Goal: Book appointment/travel/reservation

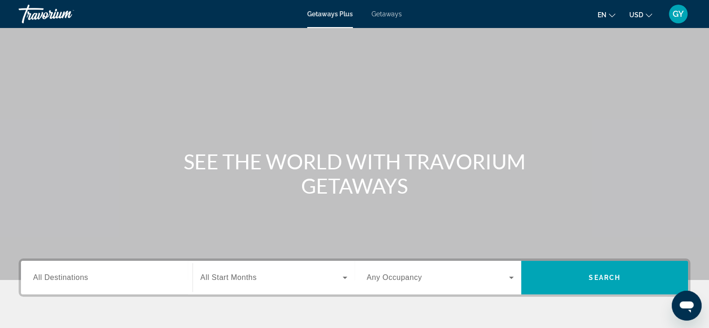
click at [70, 279] on span "All Destinations" at bounding box center [60, 277] width 55 height 8
click at [70, 279] on input "Destination All Destinations" at bounding box center [106, 277] width 147 height 11
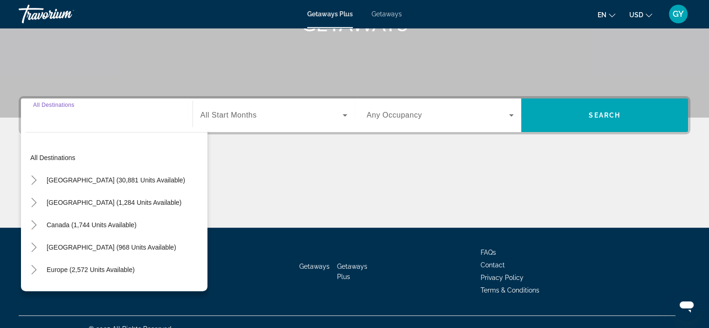
scroll to position [176, 0]
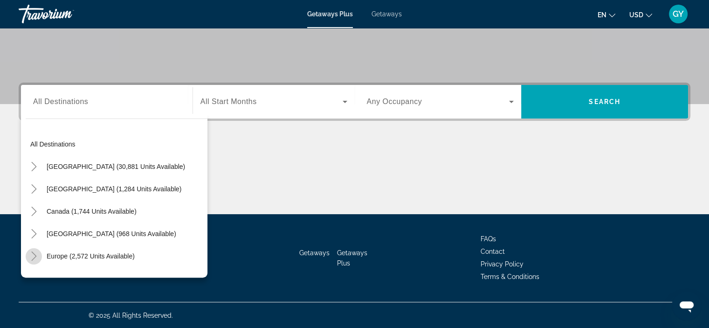
click at [34, 256] on icon "Toggle Europe (2,572 units available)" at bounding box center [33, 255] width 9 height 9
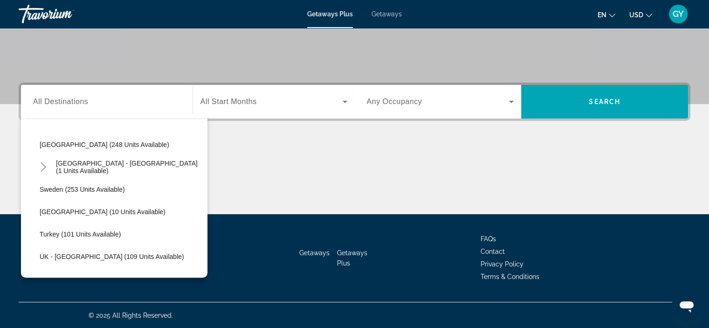
scroll to position [403, 0]
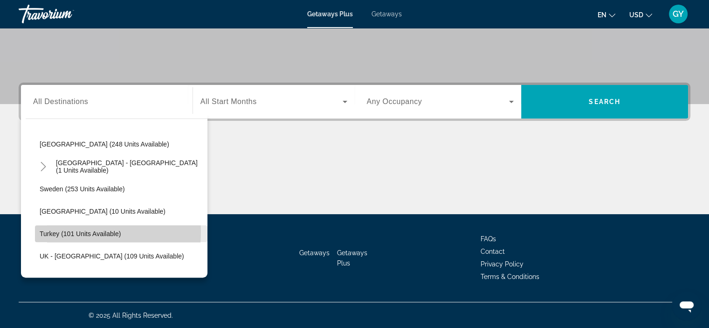
click at [64, 231] on span "Turkey (101 units available)" at bounding box center [80, 233] width 81 height 7
type input "**********"
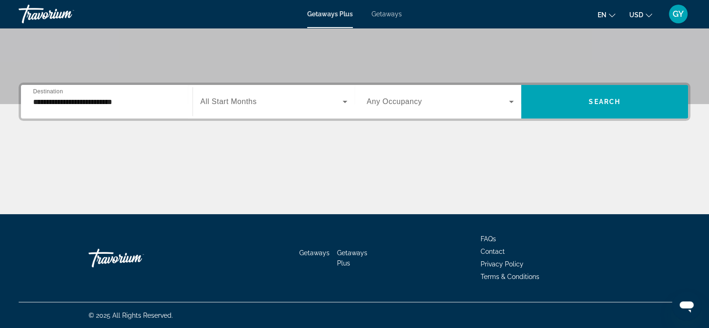
click at [218, 115] on div "Start Month All Start Months" at bounding box center [274, 102] width 162 height 34
click at [230, 104] on span "All Start Months" at bounding box center [229, 101] width 56 height 8
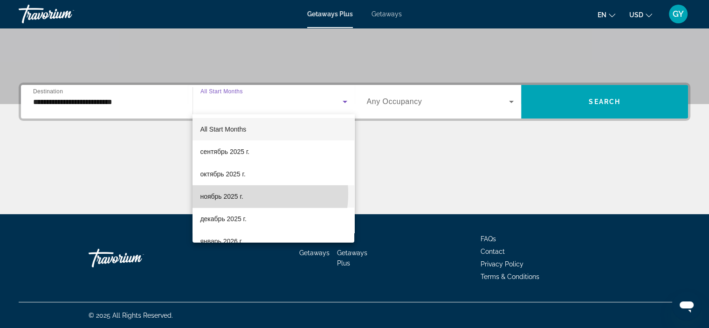
click at [239, 194] on span "ноябрь 2025 г." at bounding box center [221, 196] width 43 height 11
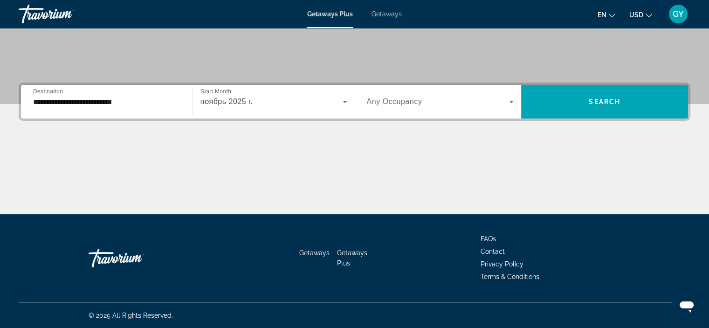
click at [383, 104] on span "Any Occupancy" at bounding box center [394, 101] width 55 height 8
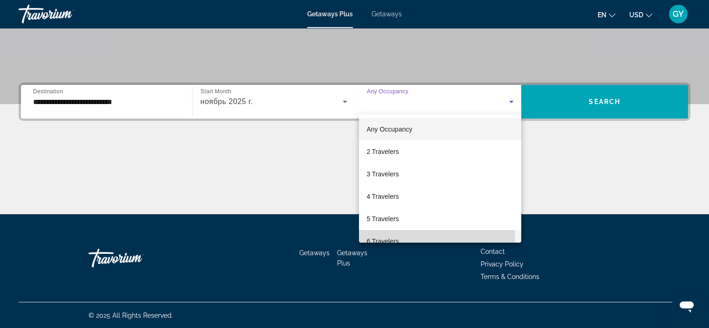
click at [403, 239] on mat-option "6 Travelers" at bounding box center [440, 241] width 162 height 22
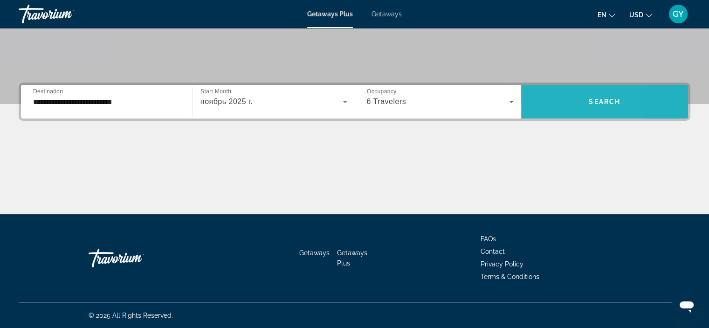
click at [548, 109] on span "Search widget" at bounding box center [604, 101] width 167 height 22
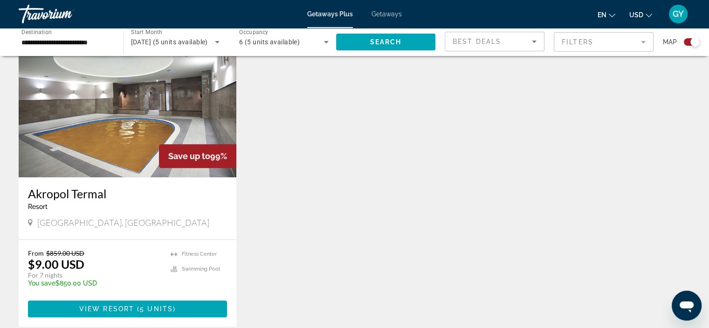
scroll to position [353, 0]
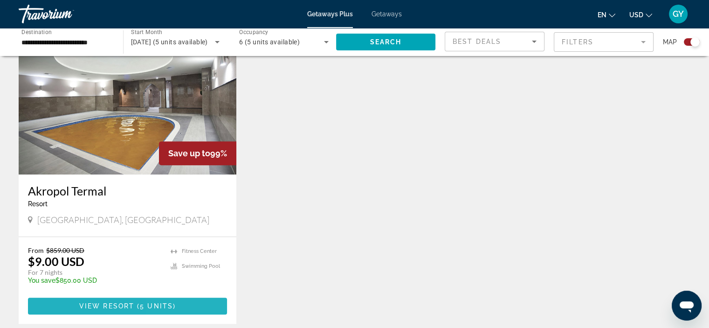
click at [198, 300] on span "Main content" at bounding box center [127, 306] width 199 height 22
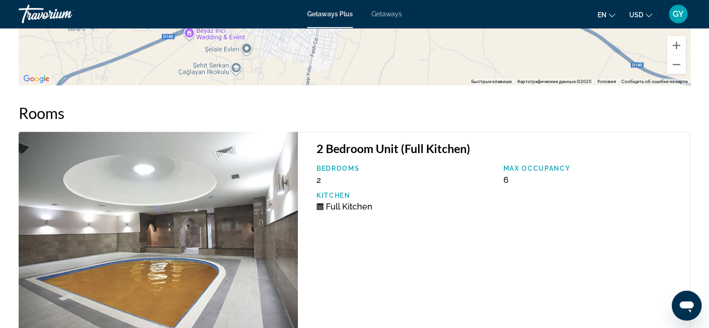
scroll to position [1394, 0]
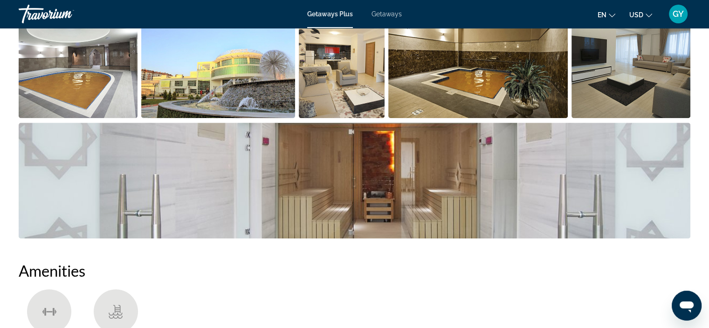
click at [284, 226] on img "Open full-screen image slider" at bounding box center [355, 181] width 672 height 116
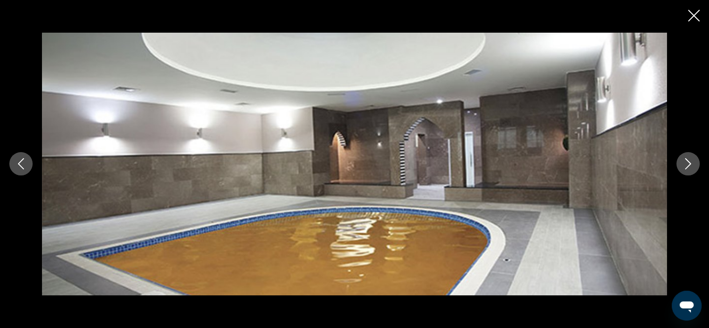
scroll to position [445, 0]
click at [694, 160] on button "Next image" at bounding box center [688, 163] width 23 height 23
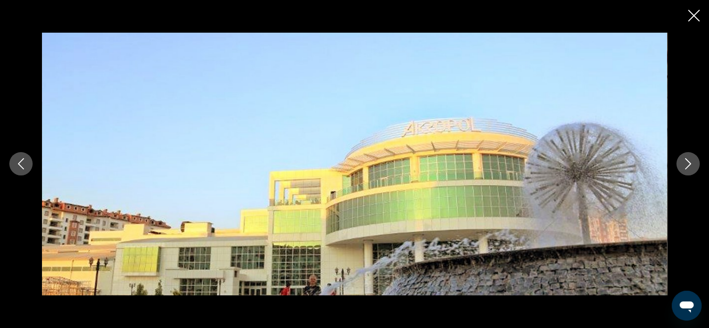
click at [694, 160] on button "Next image" at bounding box center [688, 163] width 23 height 23
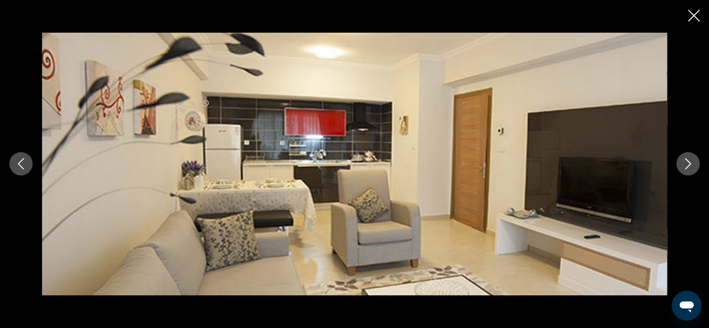
click at [694, 160] on button "Next image" at bounding box center [688, 163] width 23 height 23
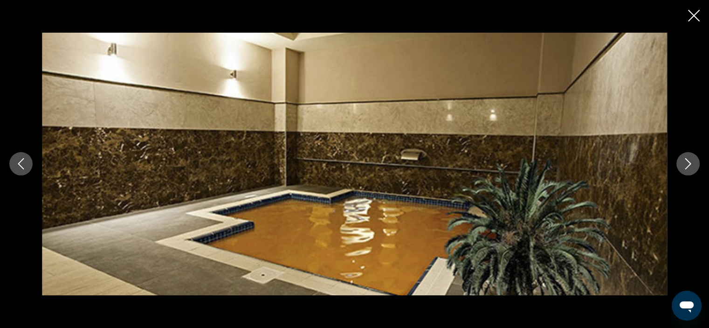
click at [694, 160] on button "Next image" at bounding box center [688, 163] width 23 height 23
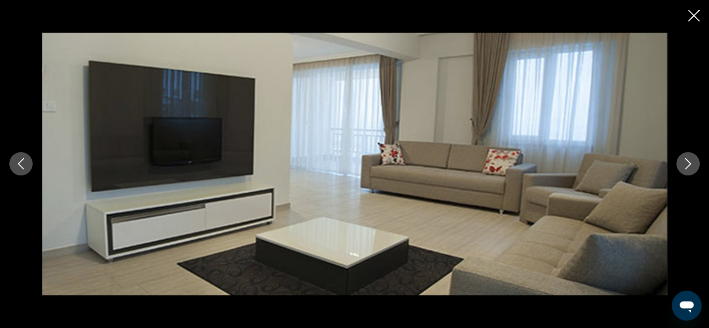
click at [694, 160] on button "Next image" at bounding box center [688, 163] width 23 height 23
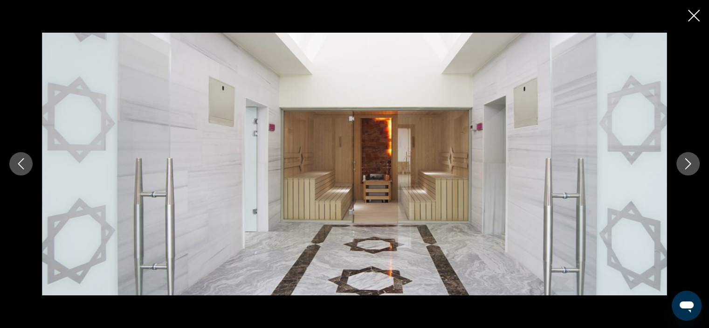
click at [694, 160] on button "Next image" at bounding box center [688, 163] width 23 height 23
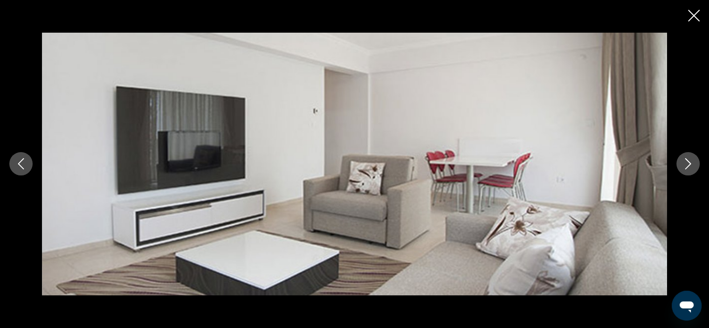
click at [694, 160] on button "Next image" at bounding box center [688, 163] width 23 height 23
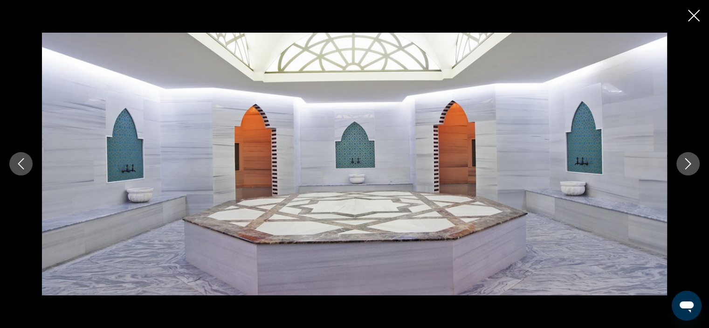
click at [694, 160] on button "Next image" at bounding box center [688, 163] width 23 height 23
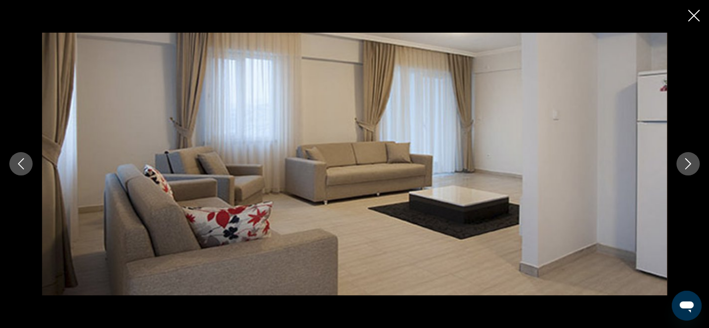
click at [694, 160] on button "Next image" at bounding box center [688, 163] width 23 height 23
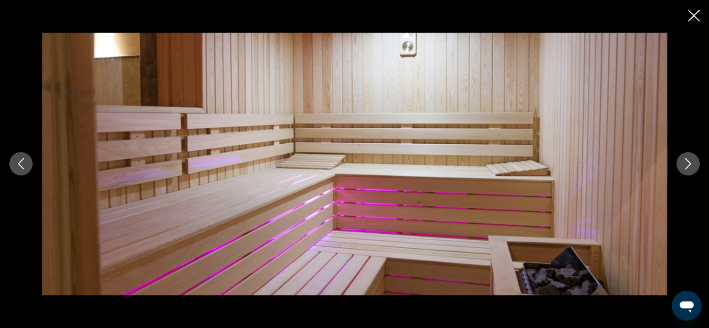
click at [696, 18] on icon "Close slideshow" at bounding box center [694, 16] width 12 height 12
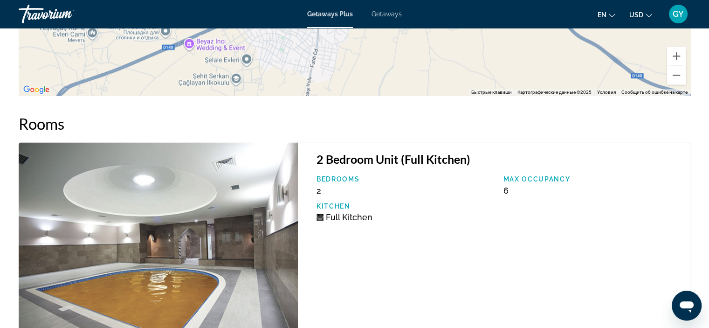
scroll to position [1381, 0]
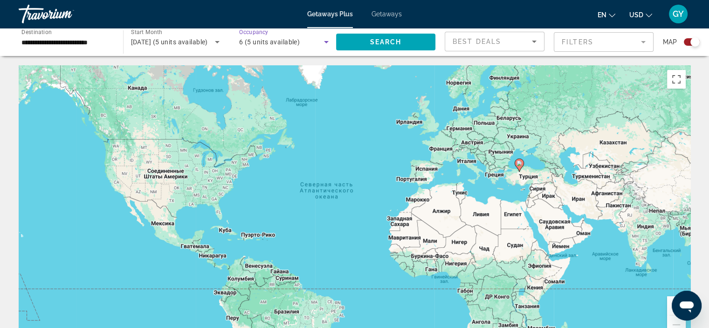
click at [268, 43] on span "6 (5 units available)" at bounding box center [269, 41] width 61 height 7
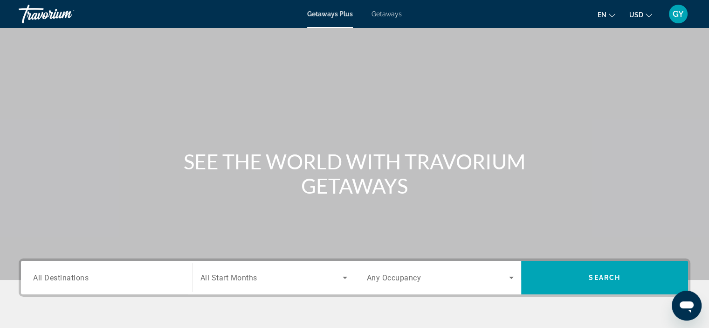
click at [53, 276] on span "All Destinations" at bounding box center [60, 277] width 55 height 9
click at [53, 276] on input "Destination All Destinations" at bounding box center [106, 277] width 147 height 11
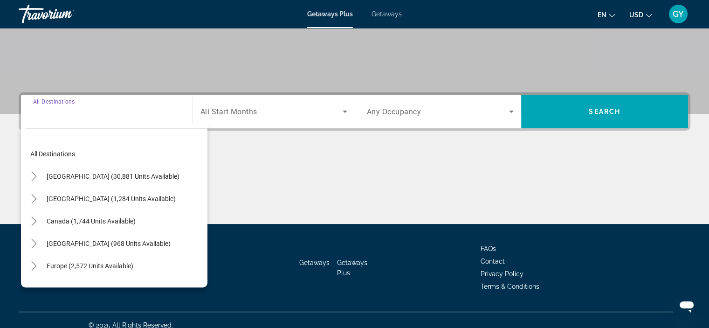
scroll to position [176, 0]
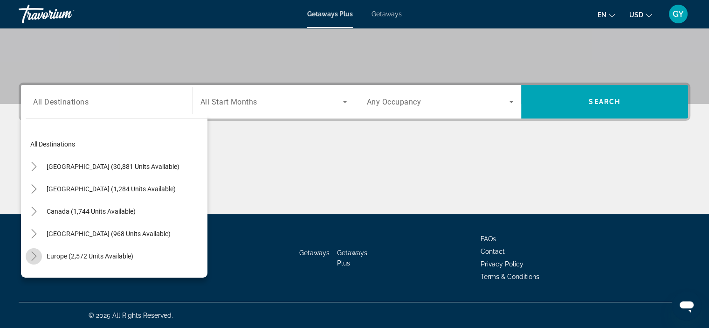
click at [32, 255] on icon "Toggle Europe (2,572 units available)" at bounding box center [33, 255] width 9 height 9
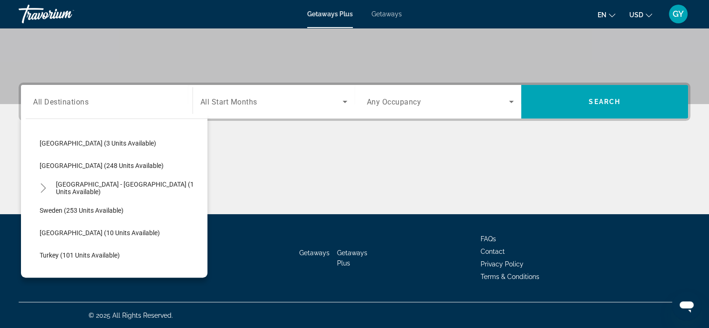
scroll to position [382, 0]
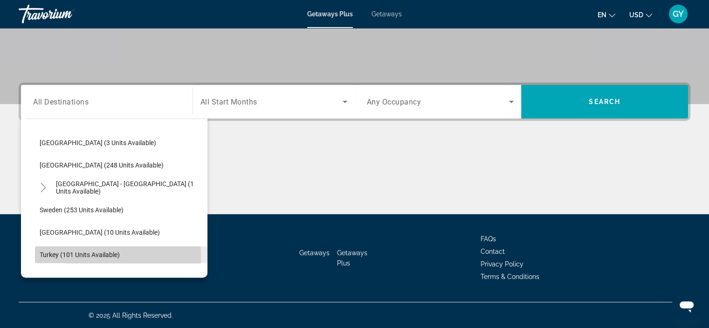
click at [74, 255] on span "Turkey (101 units available)" at bounding box center [80, 254] width 80 height 7
type input "**********"
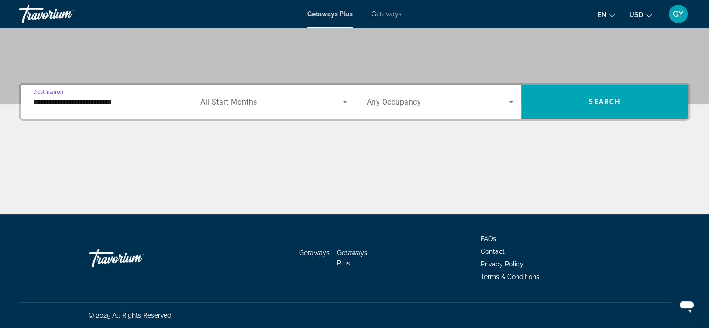
click at [225, 107] on div "Search widget" at bounding box center [274, 102] width 147 height 26
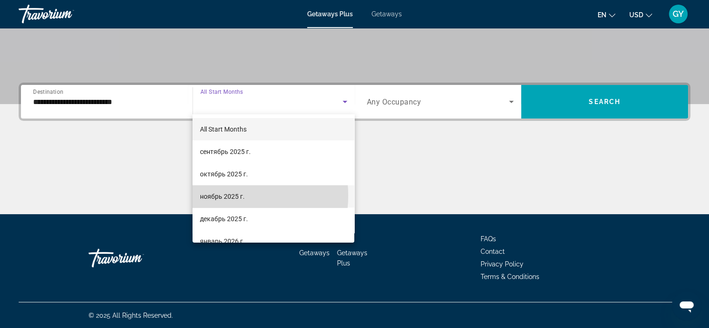
click at [229, 195] on span "ноябрь 2025 г." at bounding box center [222, 196] width 45 height 11
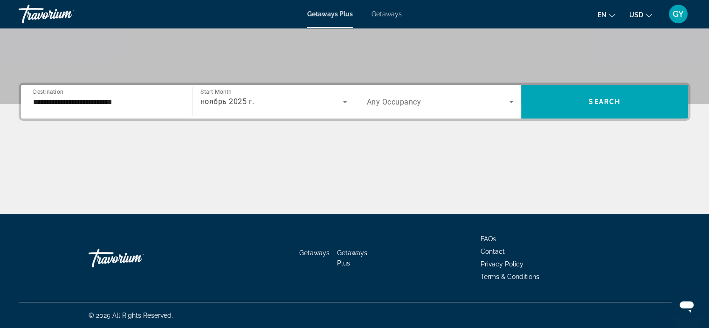
click at [399, 104] on span "Any Occupancy" at bounding box center [394, 101] width 55 height 9
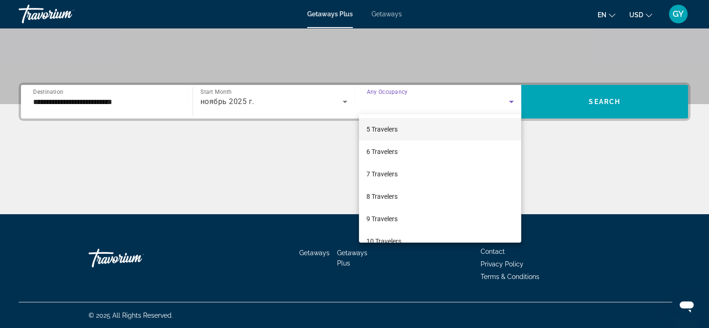
scroll to position [90, 0]
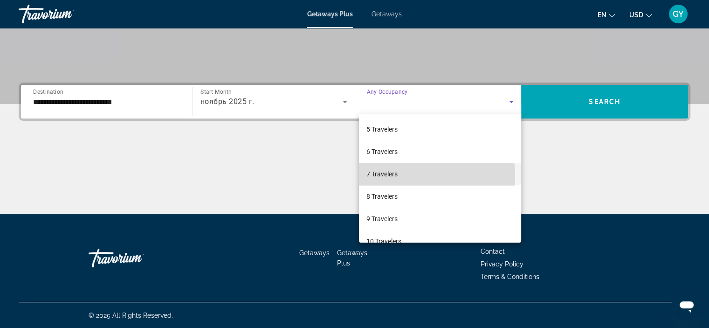
click at [413, 175] on mat-option "7 Travelers" at bounding box center [440, 174] width 162 height 22
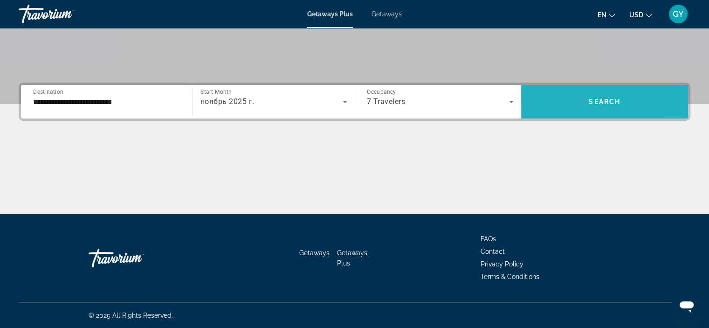
click at [558, 106] on span "Search widget" at bounding box center [604, 101] width 167 height 22
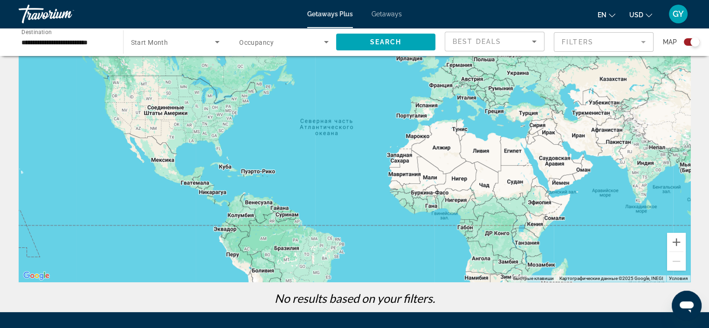
scroll to position [13, 0]
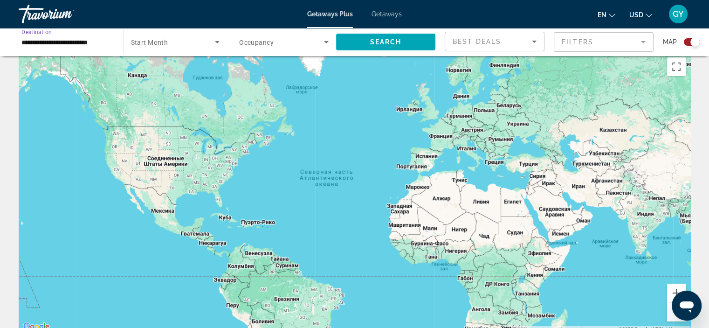
click at [28, 42] on input "**********" at bounding box center [66, 42] width 90 height 11
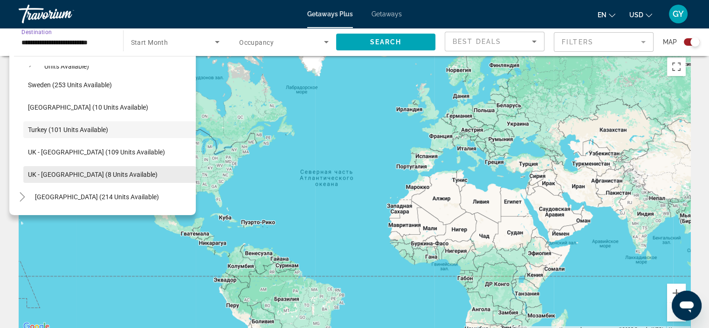
scroll to position [445, 0]
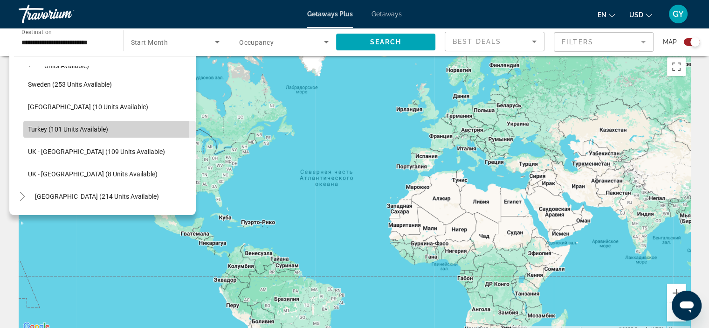
click at [95, 130] on span "Turkey (101 units available)" at bounding box center [68, 128] width 80 height 7
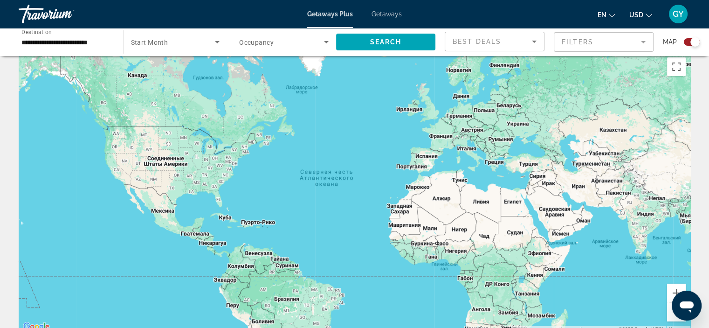
click at [250, 42] on span "Occupancy" at bounding box center [256, 42] width 35 height 7
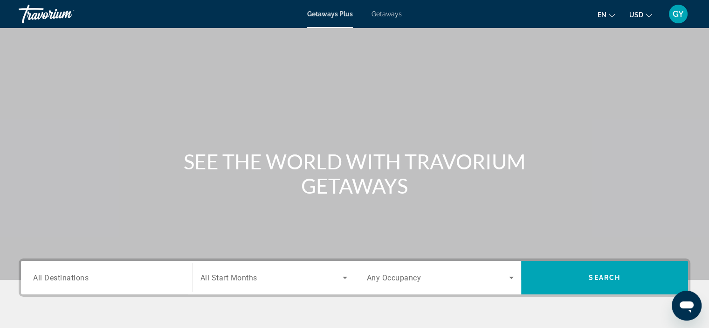
click at [72, 275] on span "All Destinations" at bounding box center [60, 277] width 55 height 9
click at [72, 275] on input "Destination All Destinations" at bounding box center [106, 277] width 147 height 11
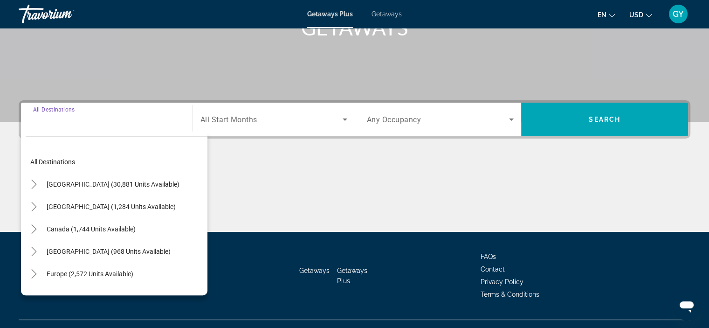
scroll to position [176, 0]
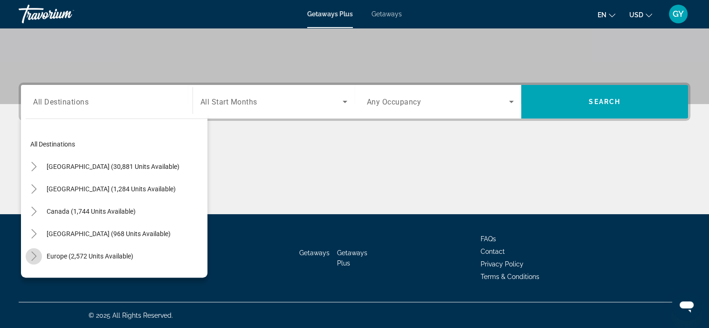
click at [34, 256] on icon "Toggle Europe (2,572 units available)" at bounding box center [33, 255] width 9 height 9
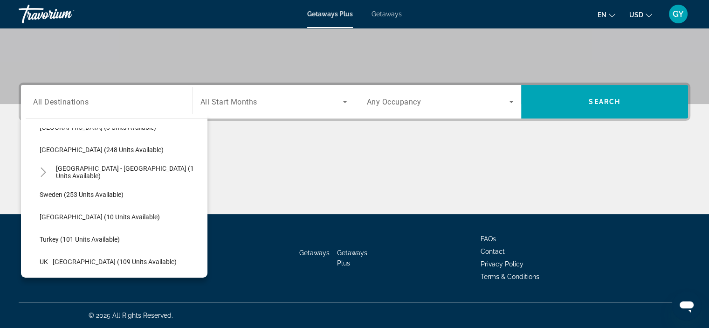
scroll to position [397, 0]
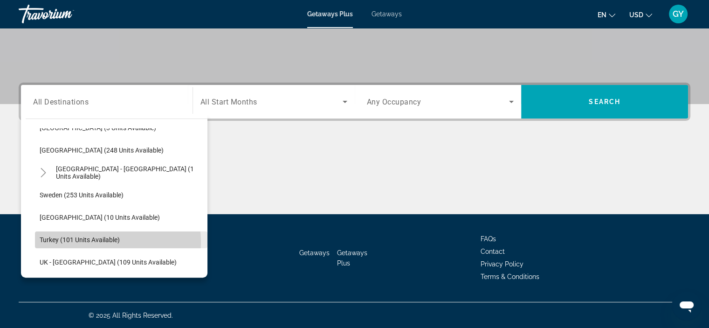
click at [92, 242] on span "Turkey (101 units available)" at bounding box center [80, 239] width 80 height 7
type input "**********"
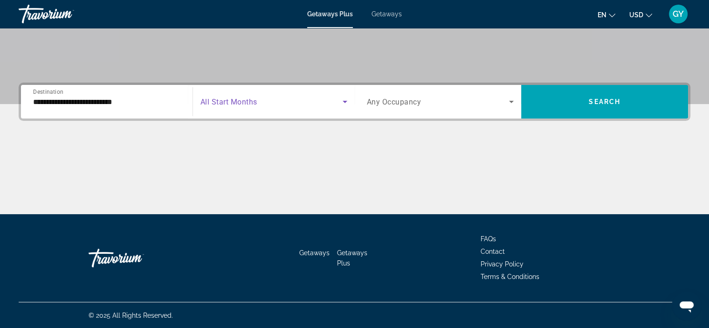
click at [286, 105] on span "Search widget" at bounding box center [272, 101] width 142 height 11
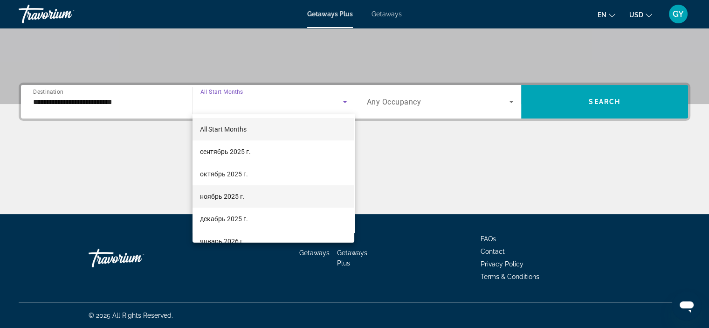
click at [244, 200] on span "ноябрь 2025 г." at bounding box center [222, 196] width 45 height 11
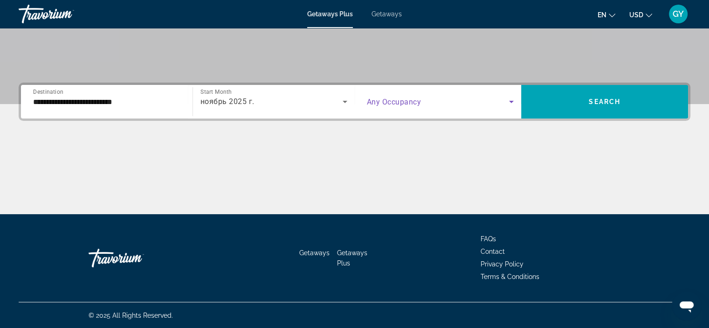
click at [440, 106] on span "Search widget" at bounding box center [438, 101] width 143 height 11
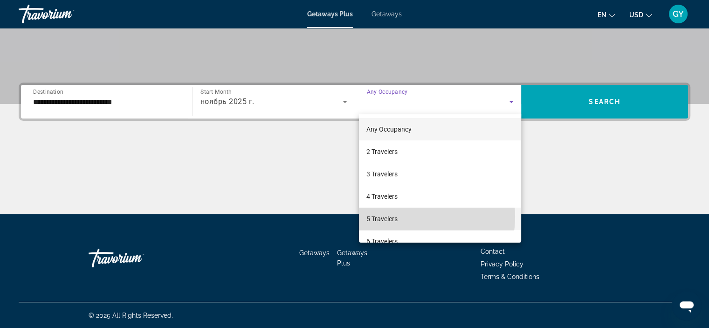
click at [404, 216] on mat-option "5 Travelers" at bounding box center [440, 219] width 162 height 22
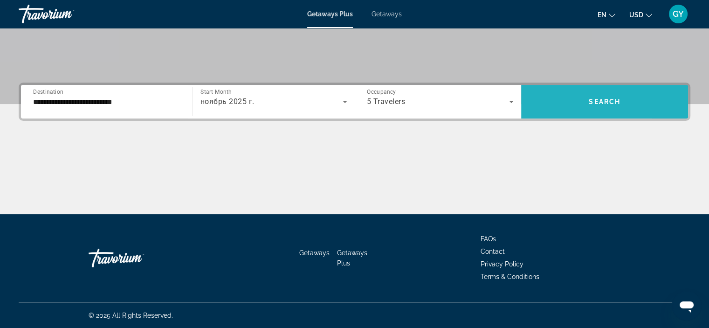
click at [553, 108] on span "Search widget" at bounding box center [604, 101] width 167 height 22
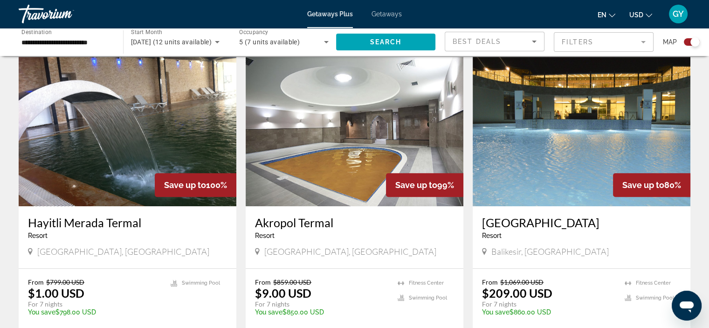
scroll to position [323, 0]
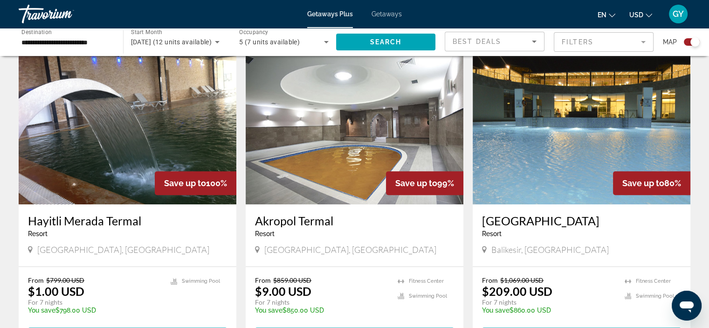
click at [604, 141] on img "Main content" at bounding box center [582, 129] width 218 height 149
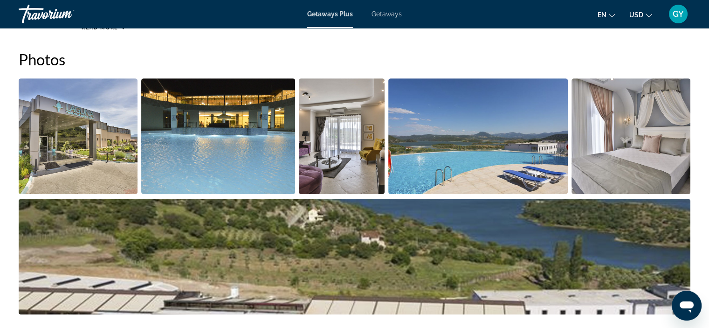
scroll to position [429, 0]
click at [110, 170] on img "Open full-screen image slider" at bounding box center [78, 136] width 119 height 116
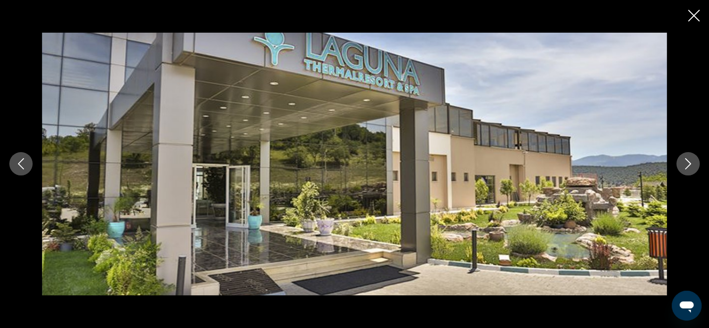
click at [688, 164] on icon "Next image" at bounding box center [688, 163] width 11 height 11
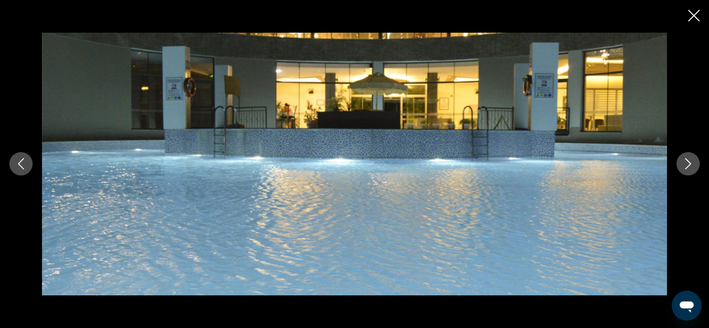
click at [688, 164] on icon "Next image" at bounding box center [688, 163] width 11 height 11
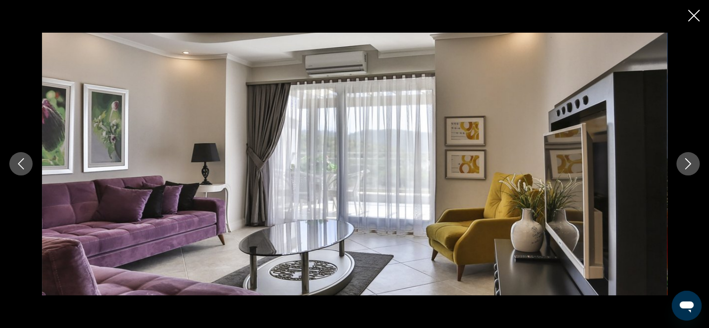
click at [688, 164] on icon "Next image" at bounding box center [688, 163] width 11 height 11
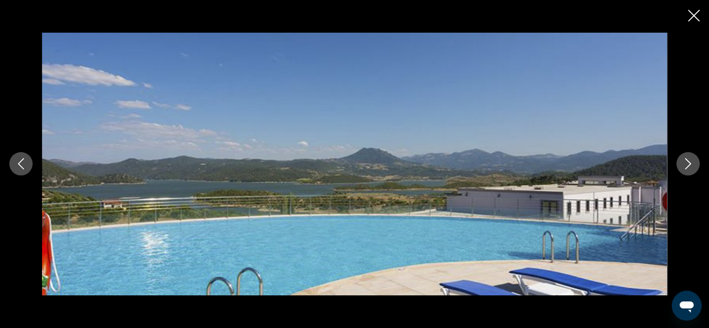
click at [688, 164] on icon "Next image" at bounding box center [688, 163] width 11 height 11
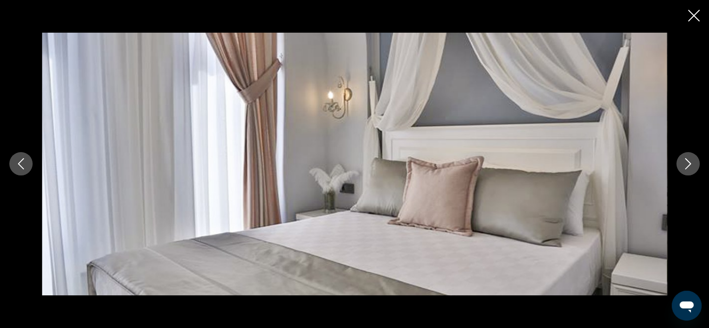
click at [688, 164] on icon "Next image" at bounding box center [688, 163] width 11 height 11
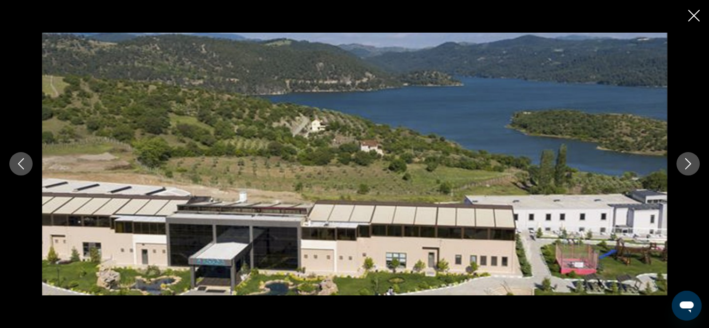
click at [688, 164] on icon "Next image" at bounding box center [688, 163] width 11 height 11
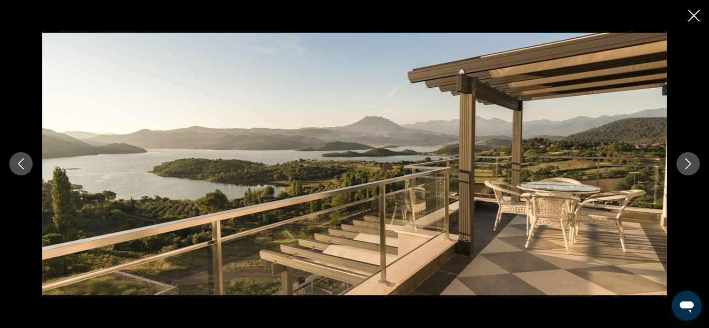
click at [688, 164] on icon "Next image" at bounding box center [688, 163] width 11 height 11
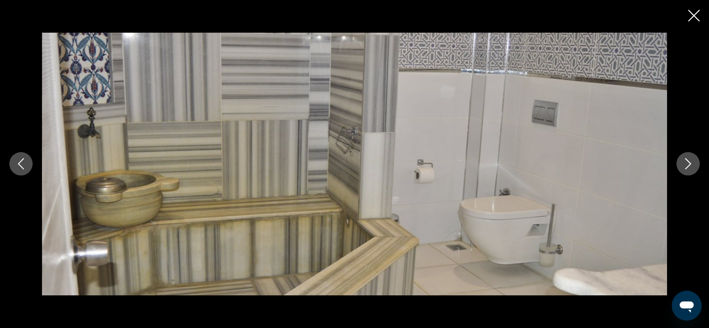
click at [688, 164] on icon "Next image" at bounding box center [688, 163] width 11 height 11
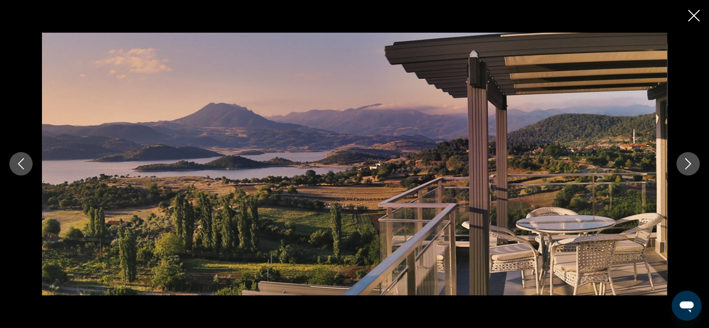
click at [688, 164] on icon "Next image" at bounding box center [688, 163] width 11 height 11
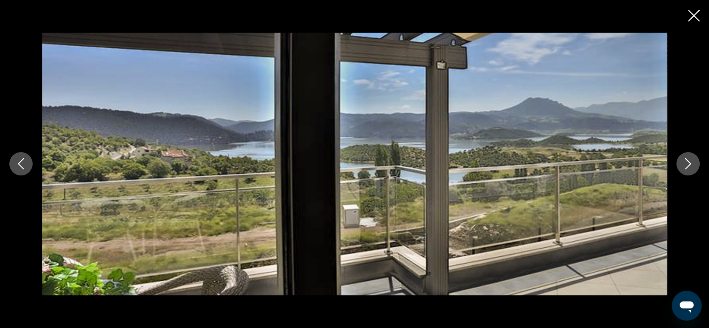
click at [688, 164] on icon "Next image" at bounding box center [688, 163] width 11 height 11
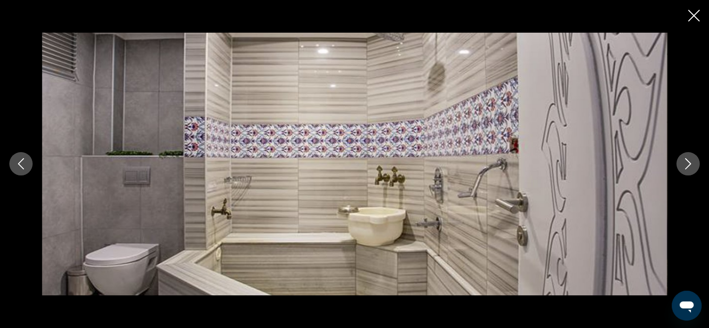
click at [688, 164] on icon "Next image" at bounding box center [688, 163] width 11 height 11
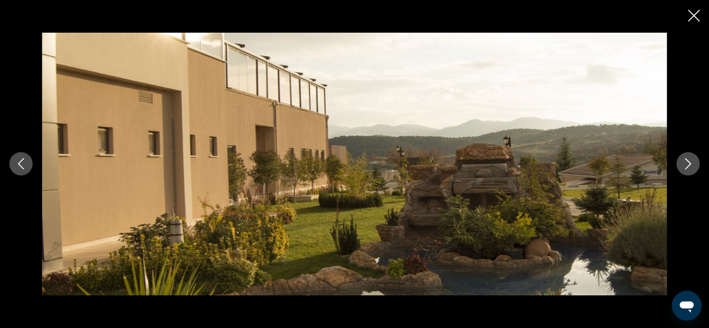
click at [688, 164] on icon "Next image" at bounding box center [688, 163] width 11 height 11
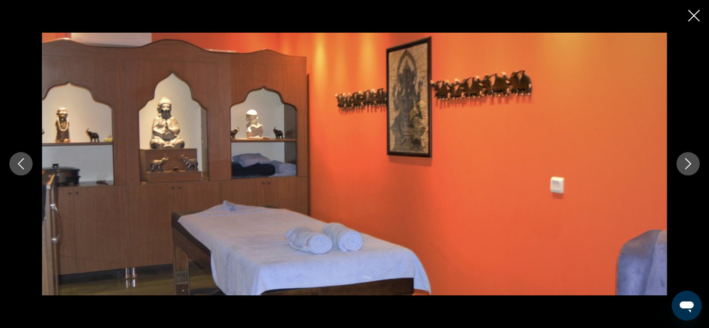
click at [688, 164] on icon "Next image" at bounding box center [688, 163] width 11 height 11
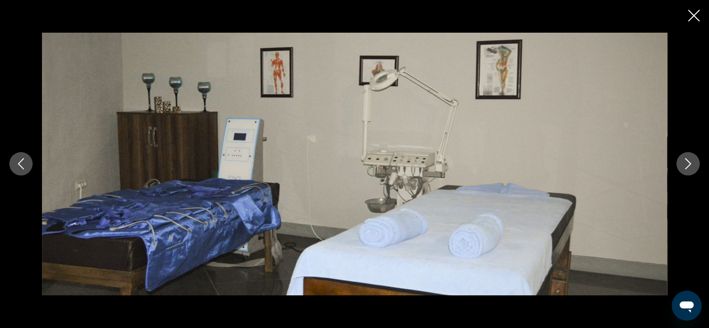
click at [688, 164] on icon "Next image" at bounding box center [688, 163] width 11 height 11
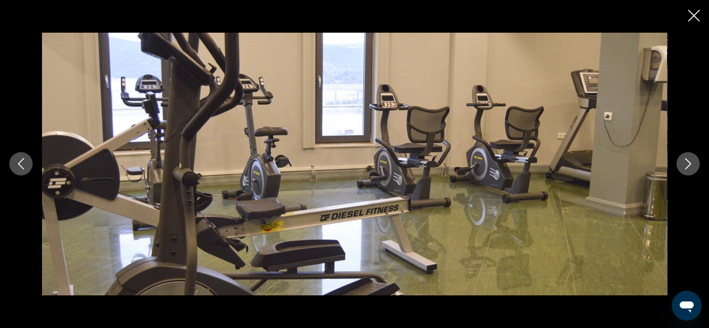
click at [690, 164] on icon "Next image" at bounding box center [689, 164] width 6 height 11
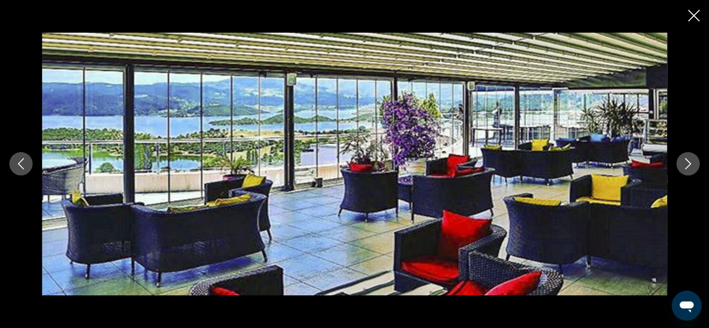
click at [690, 164] on icon "Next image" at bounding box center [689, 164] width 6 height 11
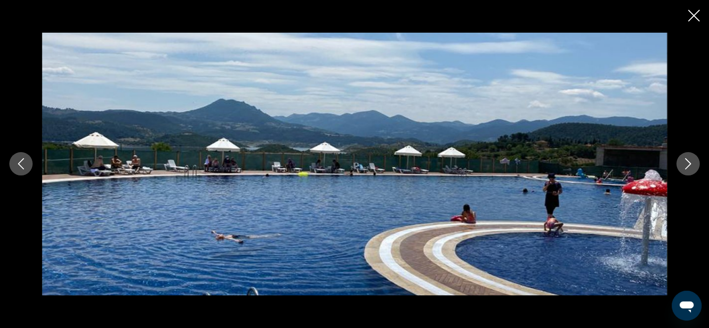
click at [690, 164] on icon "Next image" at bounding box center [689, 164] width 6 height 11
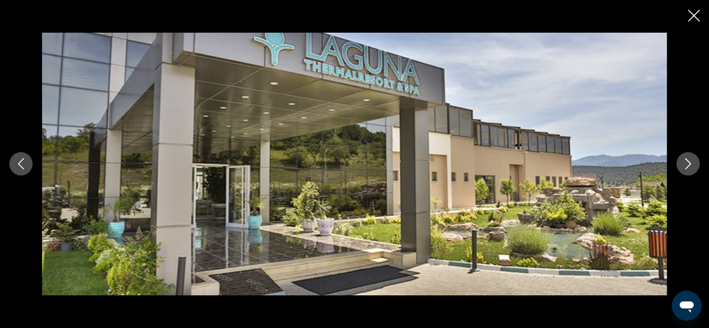
click at [690, 164] on icon "Next image" at bounding box center [689, 164] width 6 height 11
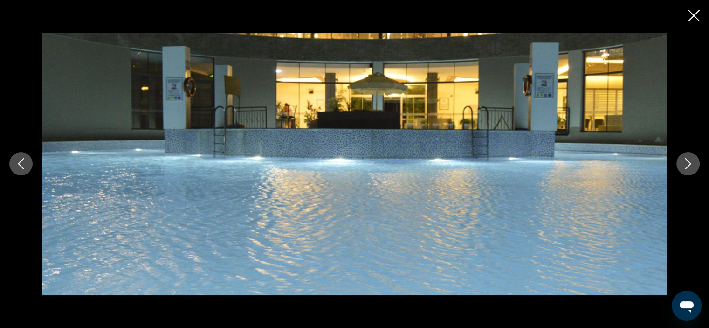
click at [690, 164] on icon "Next image" at bounding box center [689, 164] width 6 height 11
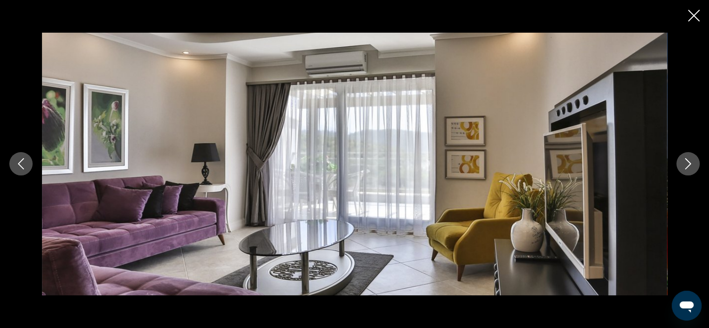
click at [690, 164] on icon "Next image" at bounding box center [689, 164] width 6 height 11
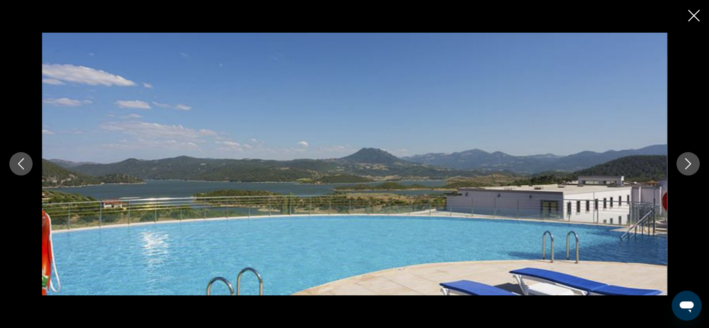
click at [696, 18] on icon "Close slideshow" at bounding box center [694, 16] width 12 height 12
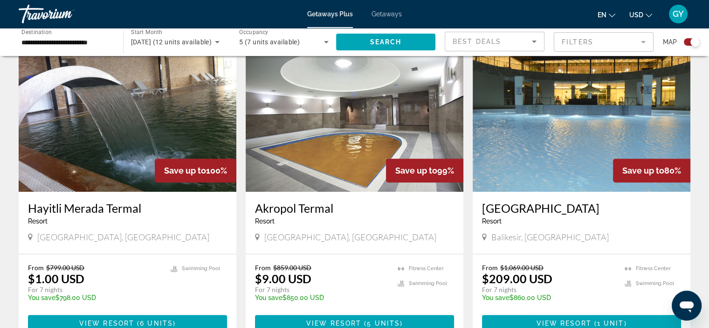
scroll to position [335, 0]
click at [166, 121] on img "Main content" at bounding box center [128, 116] width 218 height 149
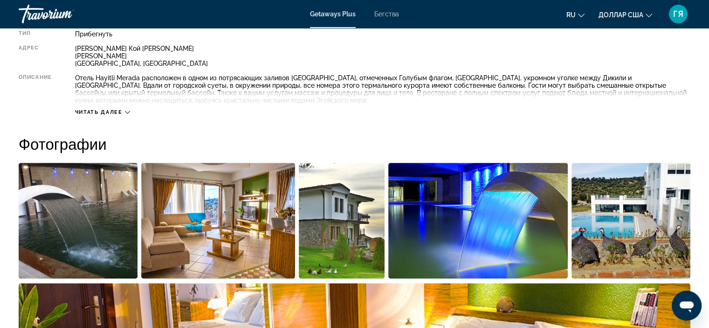
scroll to position [298, 0]
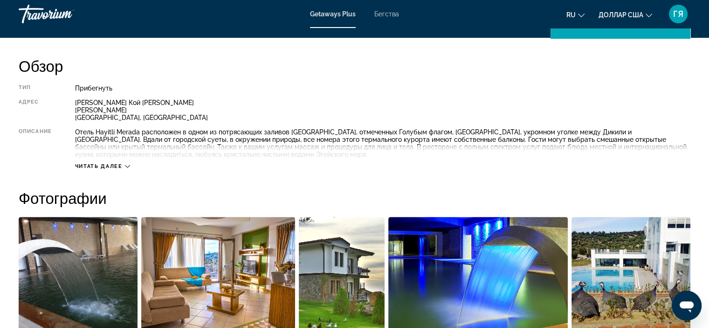
click at [116, 167] on font "Читать далее" at bounding box center [99, 166] width 48 height 6
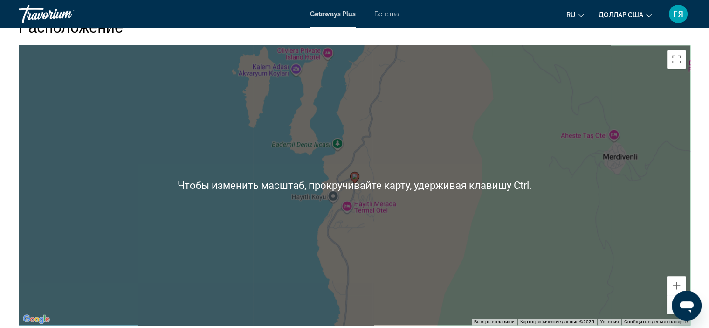
scroll to position [1322, 0]
click at [115, 168] on div "Чтобы активировать перетаскивание с помощью кнопок, нажмите Alt + Ввод. После э…" at bounding box center [355, 185] width 672 height 280
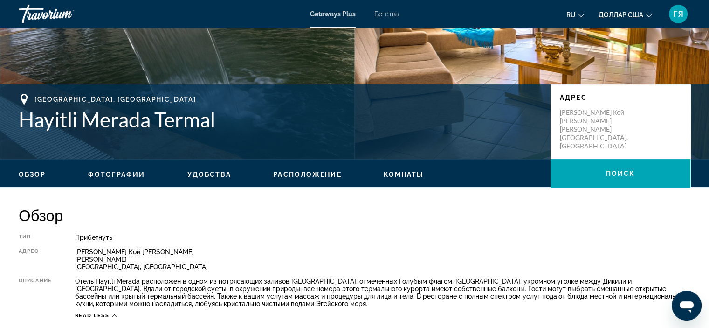
scroll to position [144, 0]
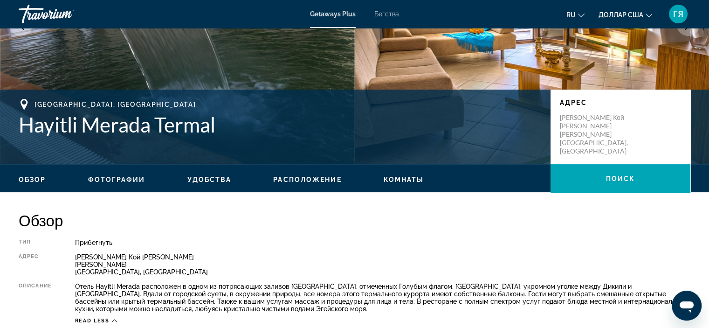
click at [170, 153] on div "Измир, Турция [PERSON_NAME] Кою Измир, [GEOGRAPHIC_DATA]" at bounding box center [354, 127] width 709 height 56
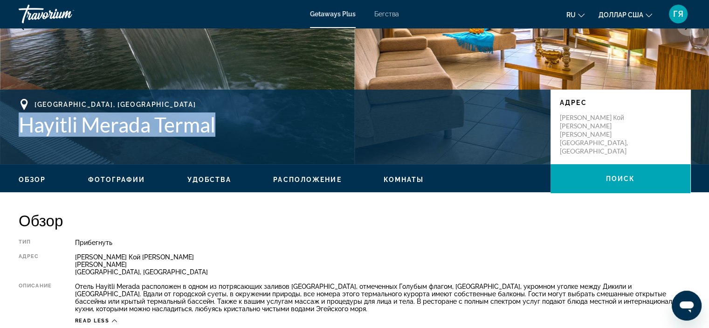
drag, startPoint x: 18, startPoint y: 125, endPoint x: 224, endPoint y: 115, distance: 206.9
click at [224, 115] on div "Измир, Турция [PERSON_NAME] Кою Измир, [GEOGRAPHIC_DATA]" at bounding box center [354, 127] width 709 height 56
copy font "Hayitli Merada Termal"
